Goal: Task Accomplishment & Management: Manage account settings

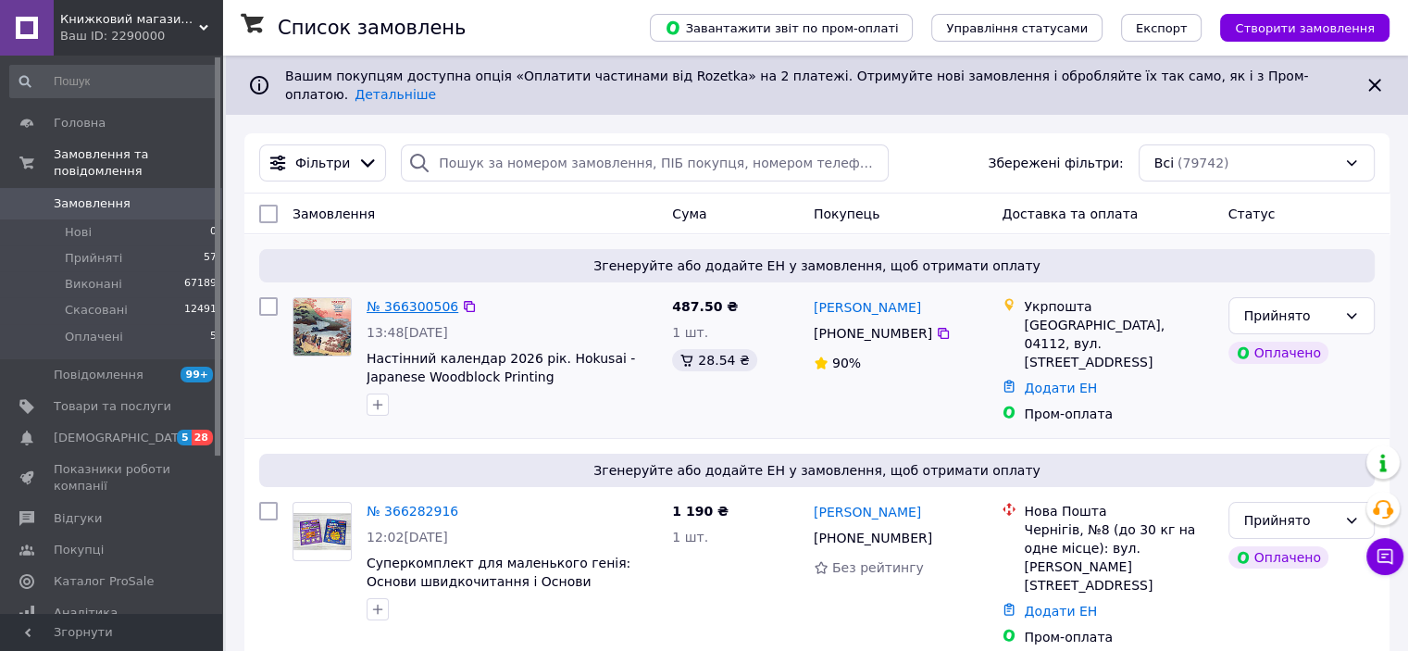
click at [416, 299] on link "№ 366300506" at bounding box center [413, 306] width 92 height 15
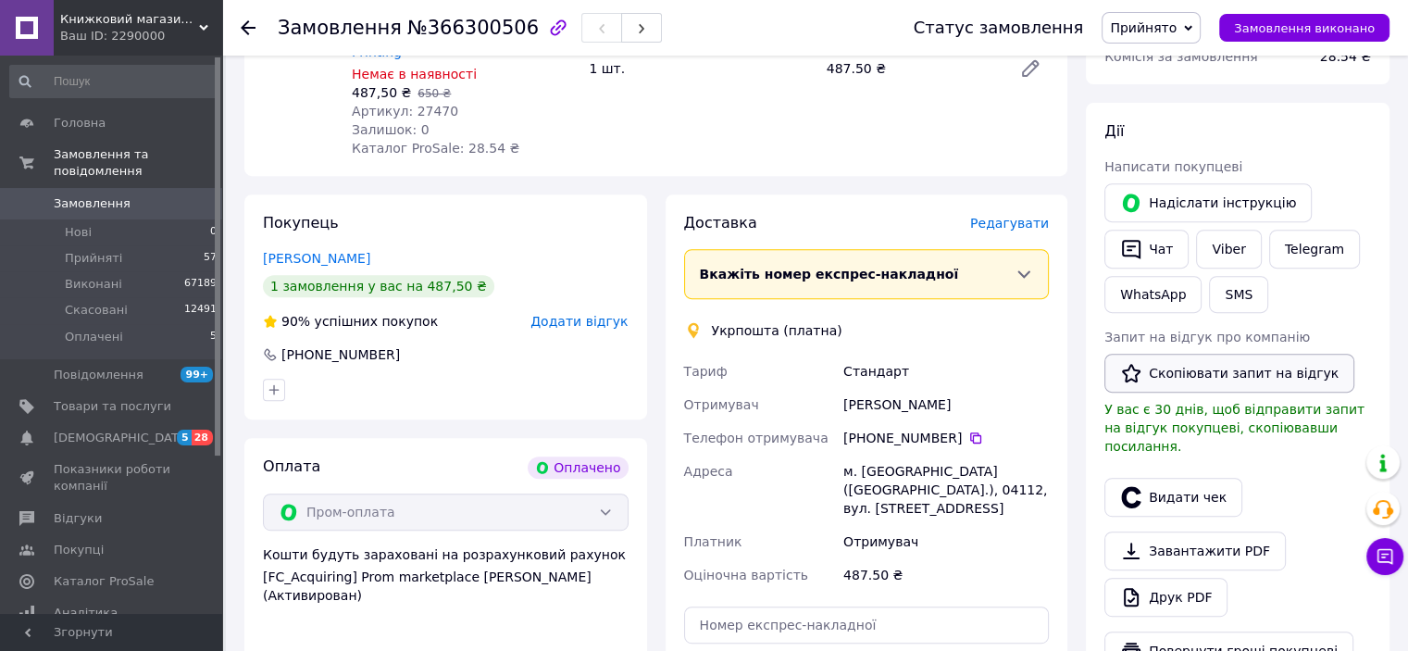
scroll to position [741, 0]
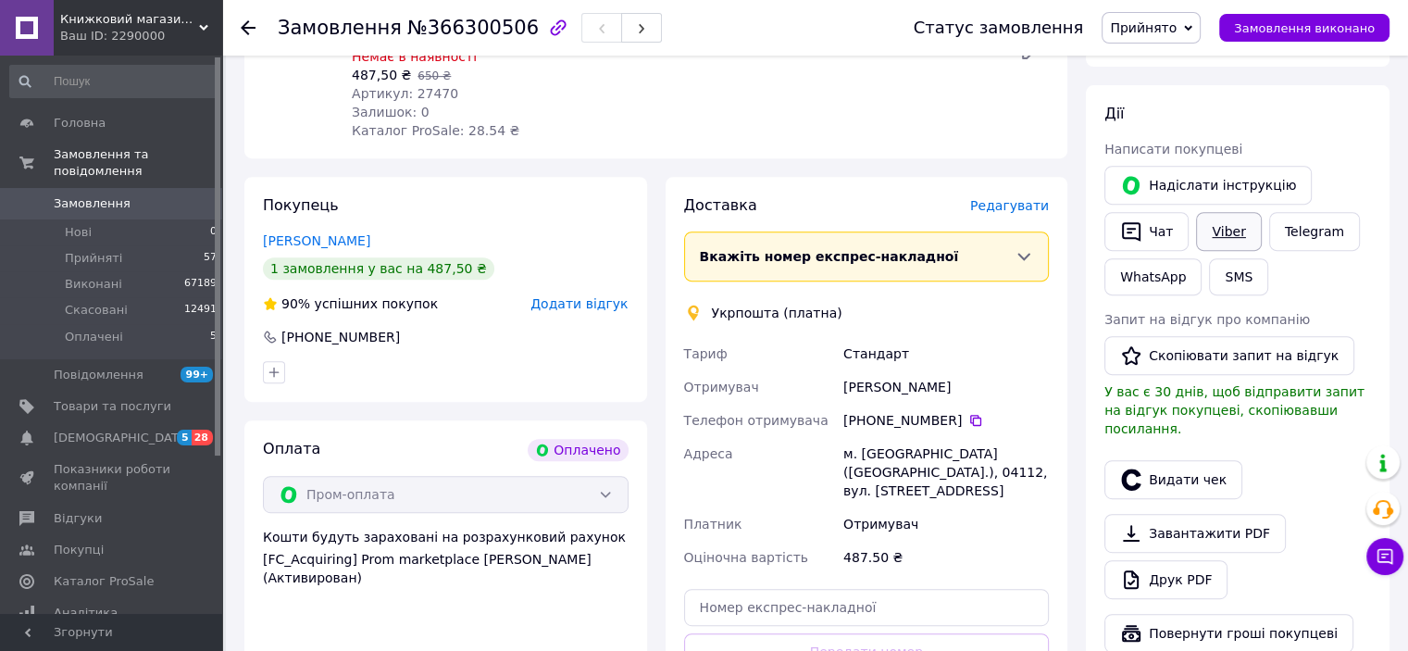
click at [1228, 238] on link "Viber" at bounding box center [1228, 231] width 65 height 39
click at [139, 195] on span "Замовлення" at bounding box center [113, 203] width 118 height 17
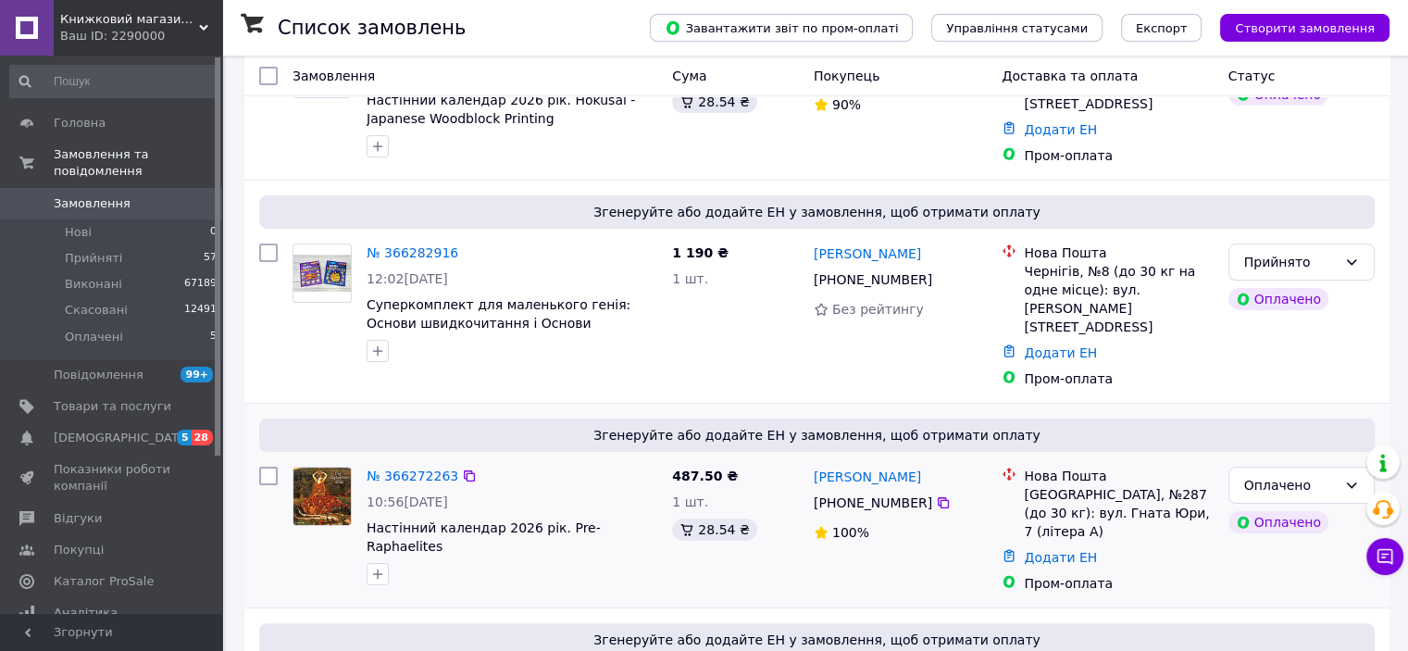
scroll to position [278, 0]
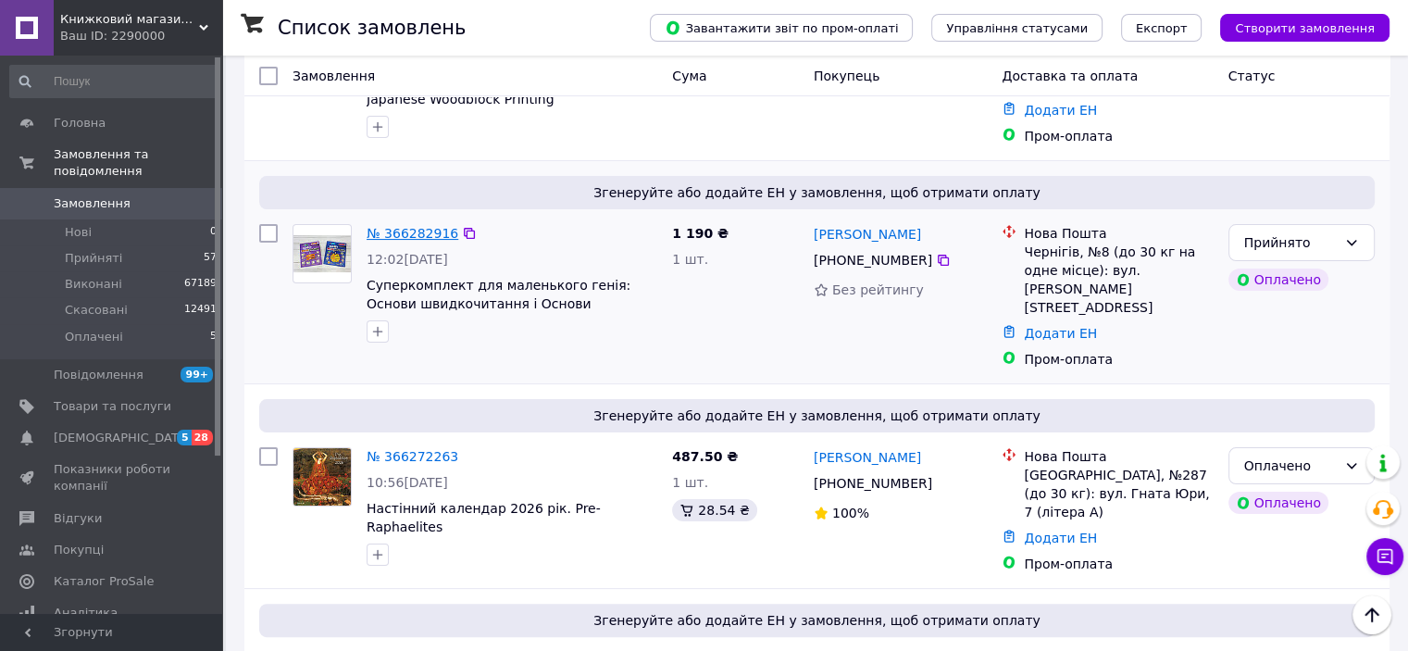
click at [415, 226] on link "№ 366282916" at bounding box center [413, 233] width 92 height 15
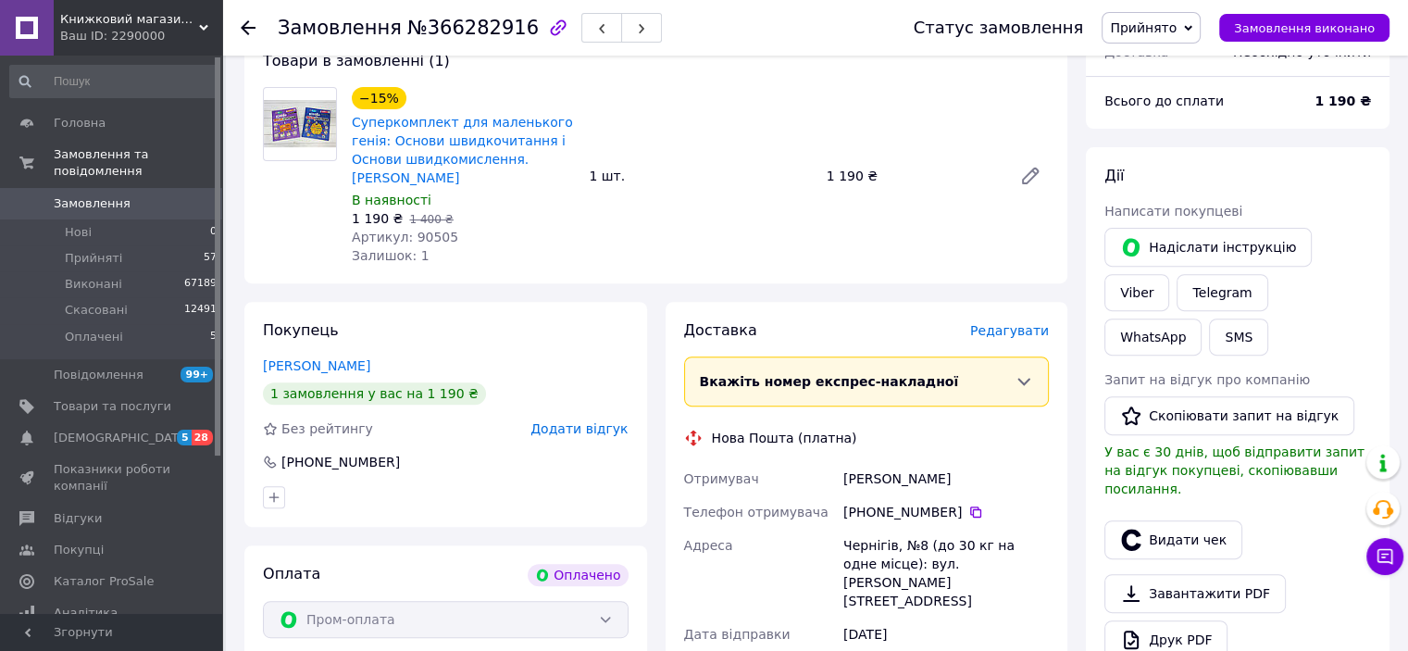
scroll to position [648, 0]
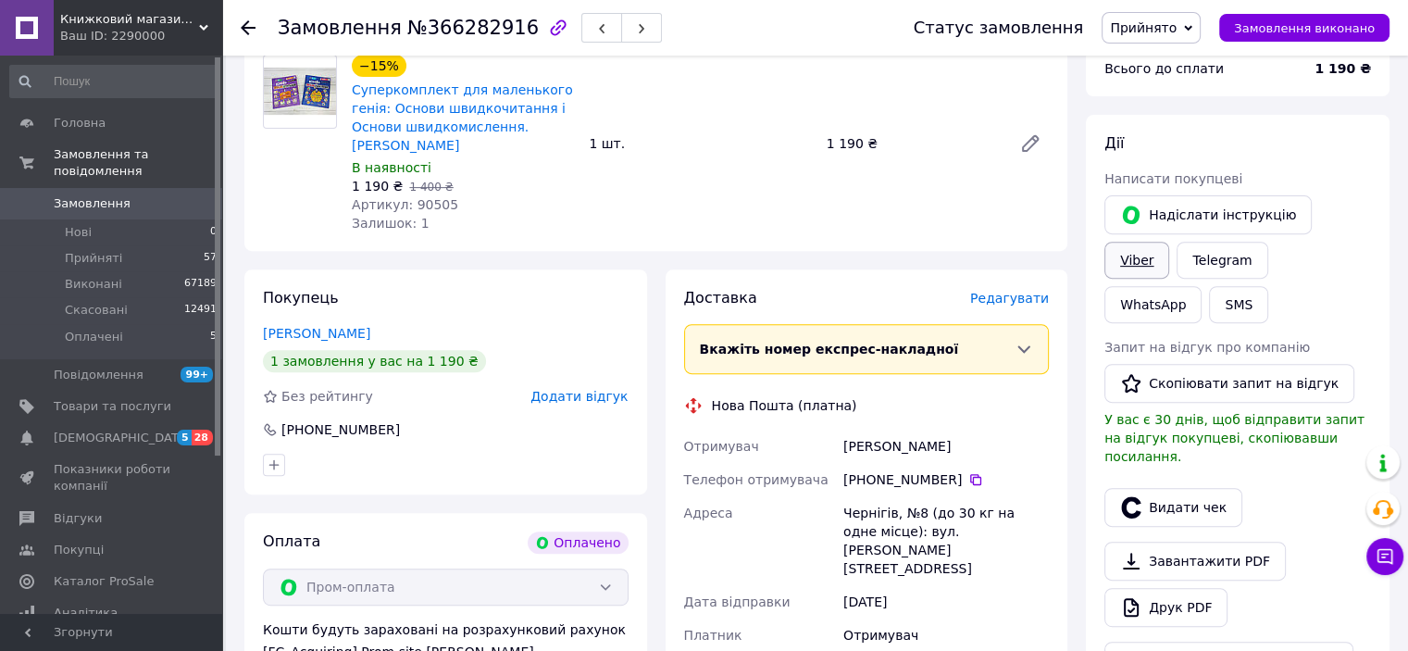
click at [1169, 242] on link "Viber" at bounding box center [1136, 260] width 65 height 37
click at [81, 196] on link "Замовлення 0" at bounding box center [114, 203] width 228 height 31
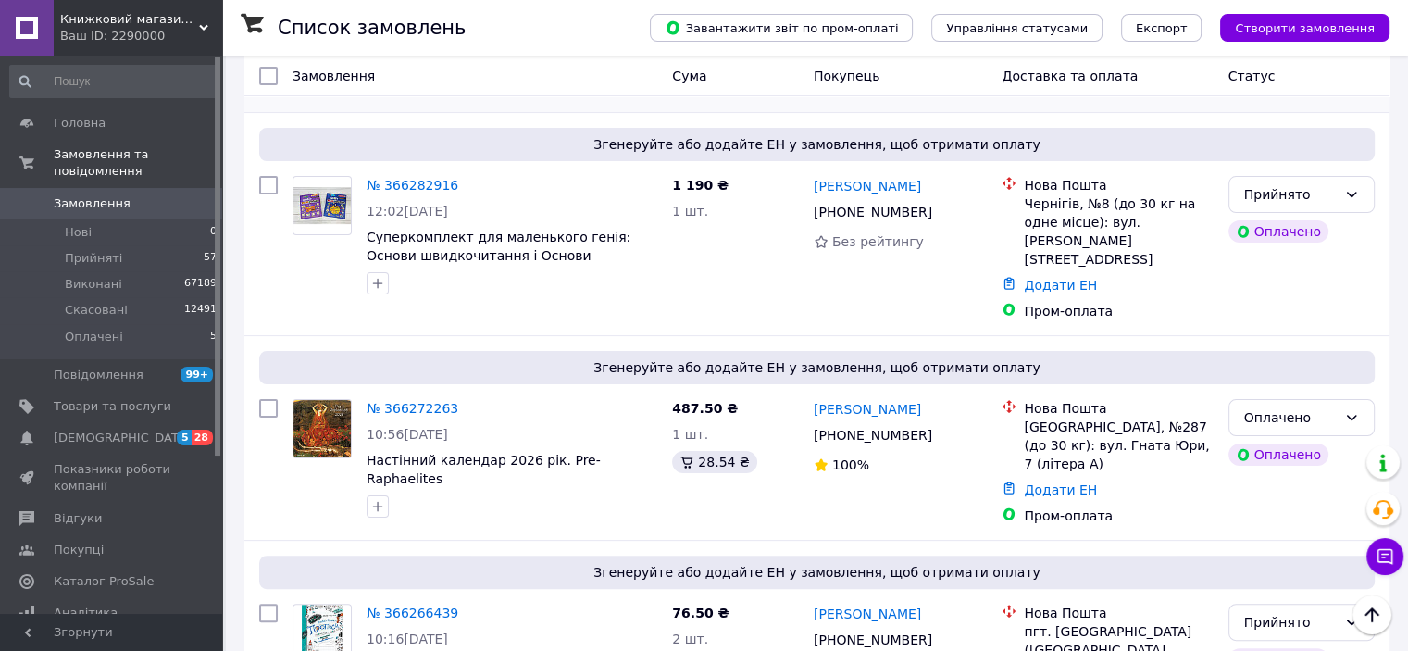
scroll to position [370, 0]
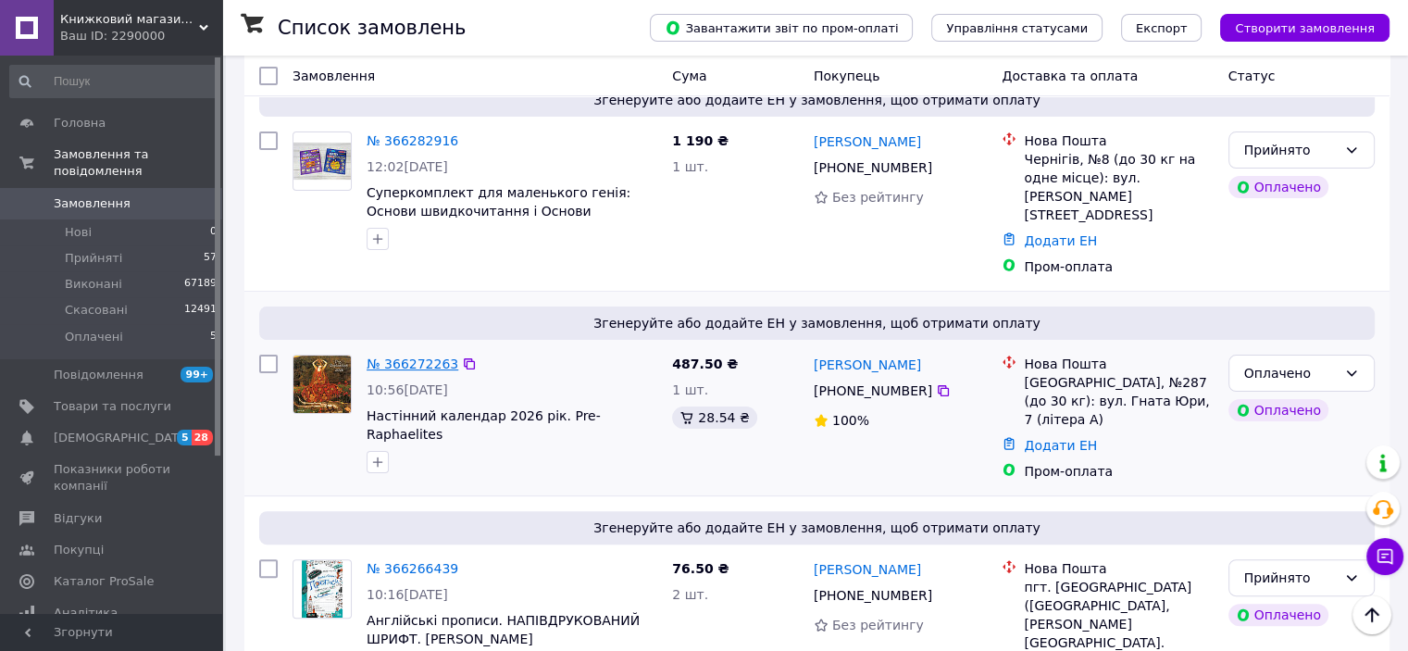
click at [403, 356] on link "№ 366272263" at bounding box center [413, 363] width 92 height 15
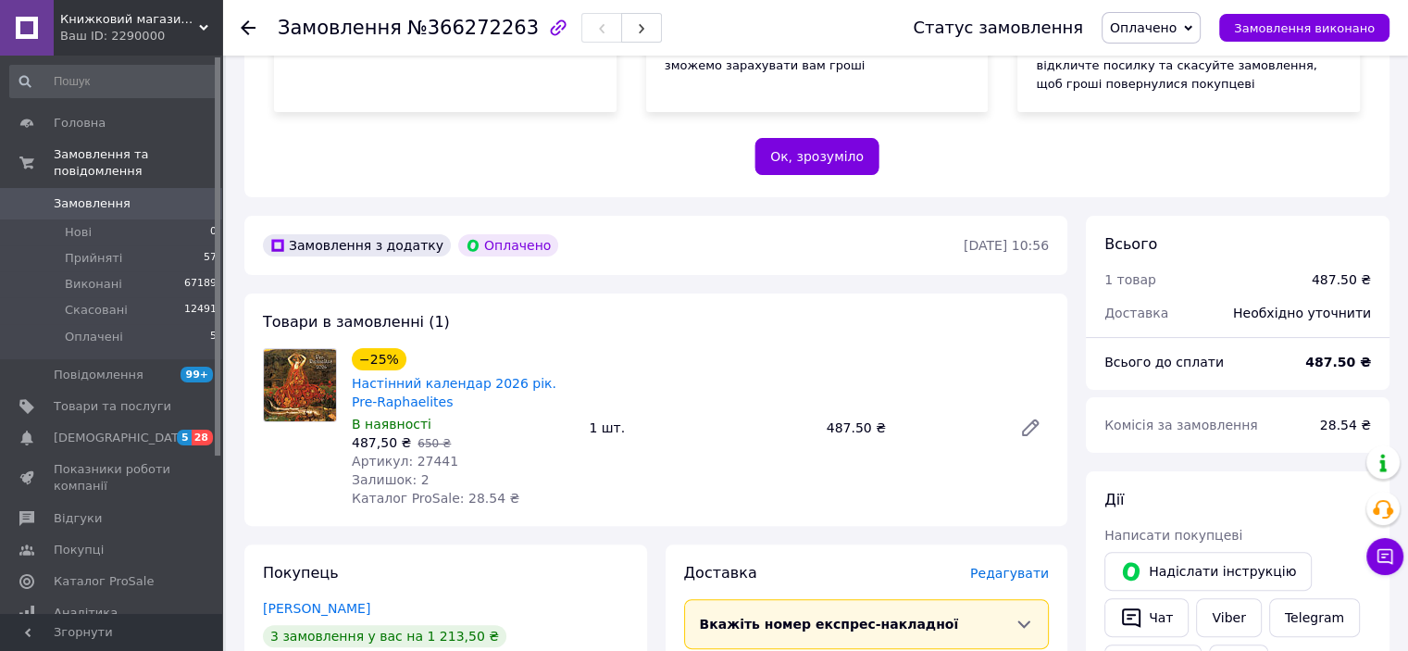
scroll to position [463, 0]
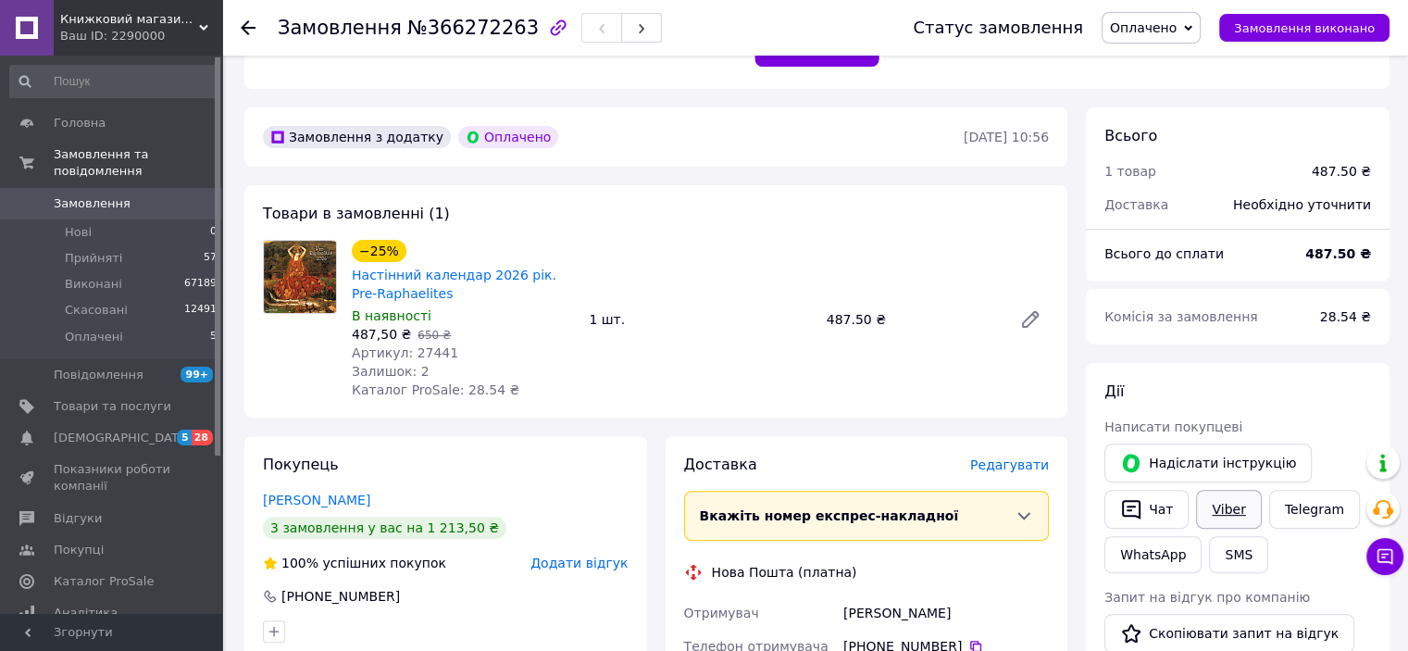
click at [1219, 513] on link "Viber" at bounding box center [1228, 509] width 65 height 39
click at [131, 195] on span "Замовлення" at bounding box center [113, 203] width 118 height 17
